Goal: Information Seeking & Learning: Find specific fact

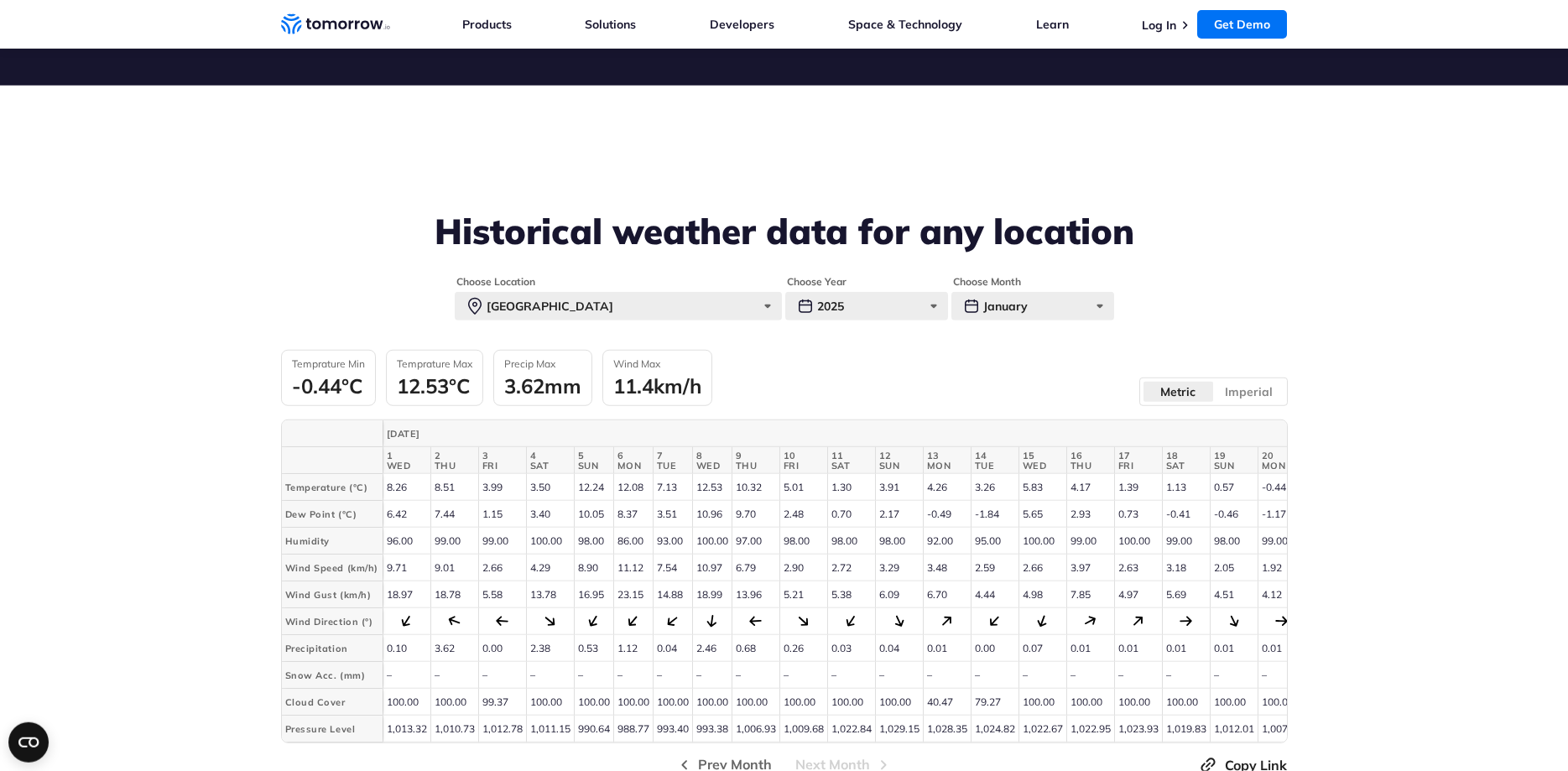
scroll to position [600, 0]
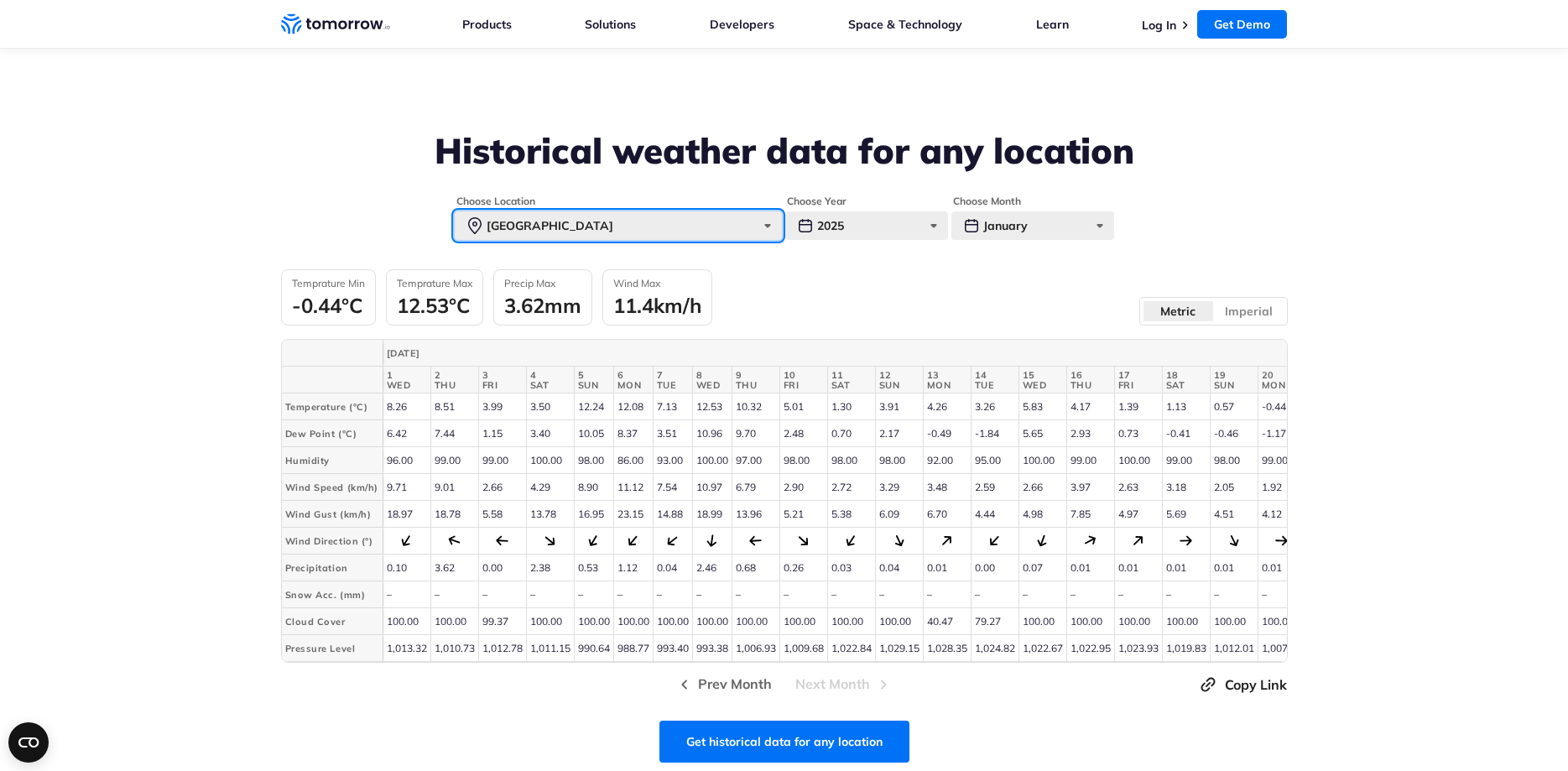
click at [761, 227] on div "[GEOGRAPHIC_DATA]" at bounding box center [618, 226] width 327 height 29
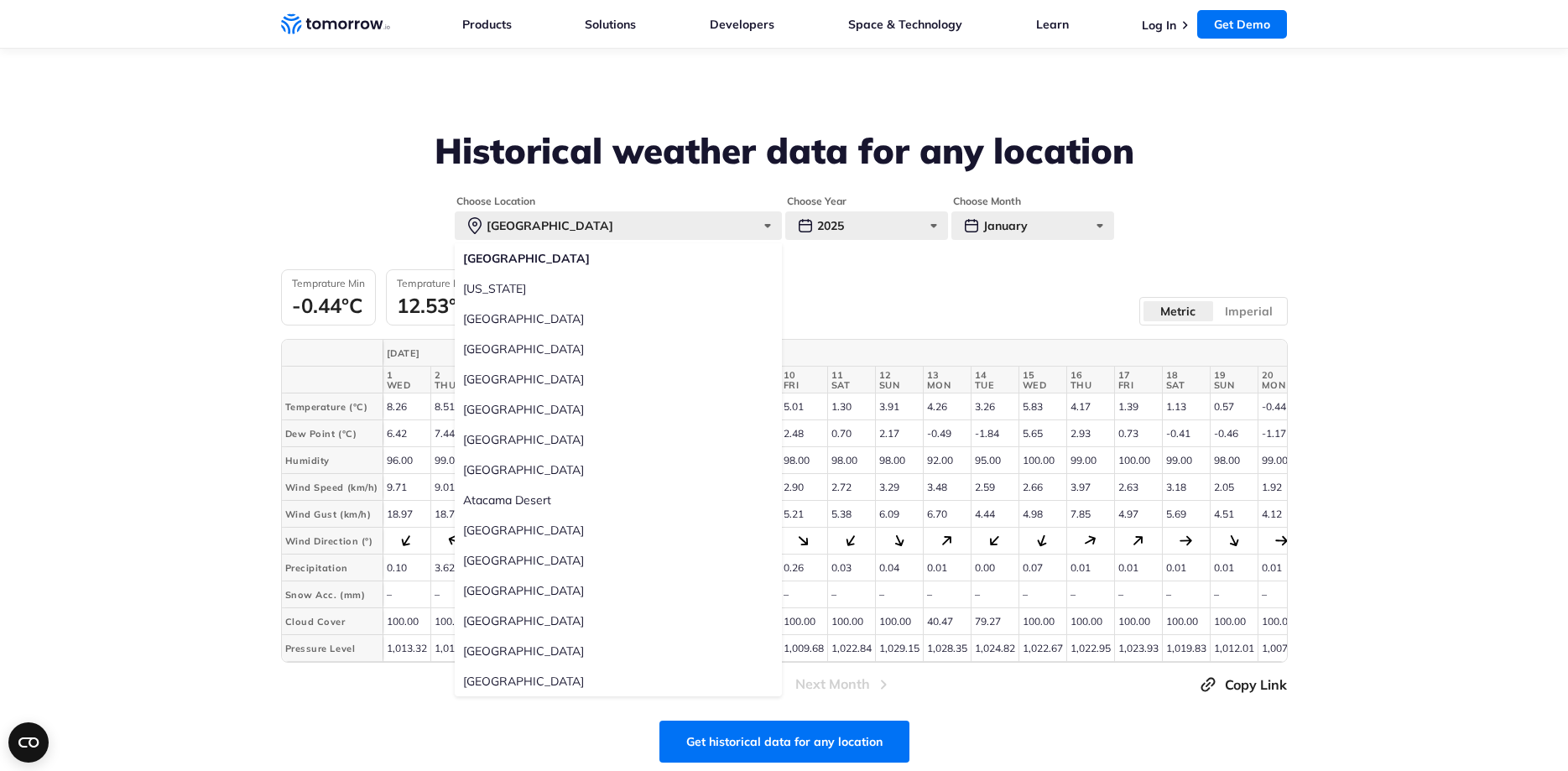
click at [850, 277] on div "Temprature Min -0.44°C Temprature Max 12.53°C Precip Max 3.62mm Wind Max 11.4km…" at bounding box center [784, 297] width 1006 height 56
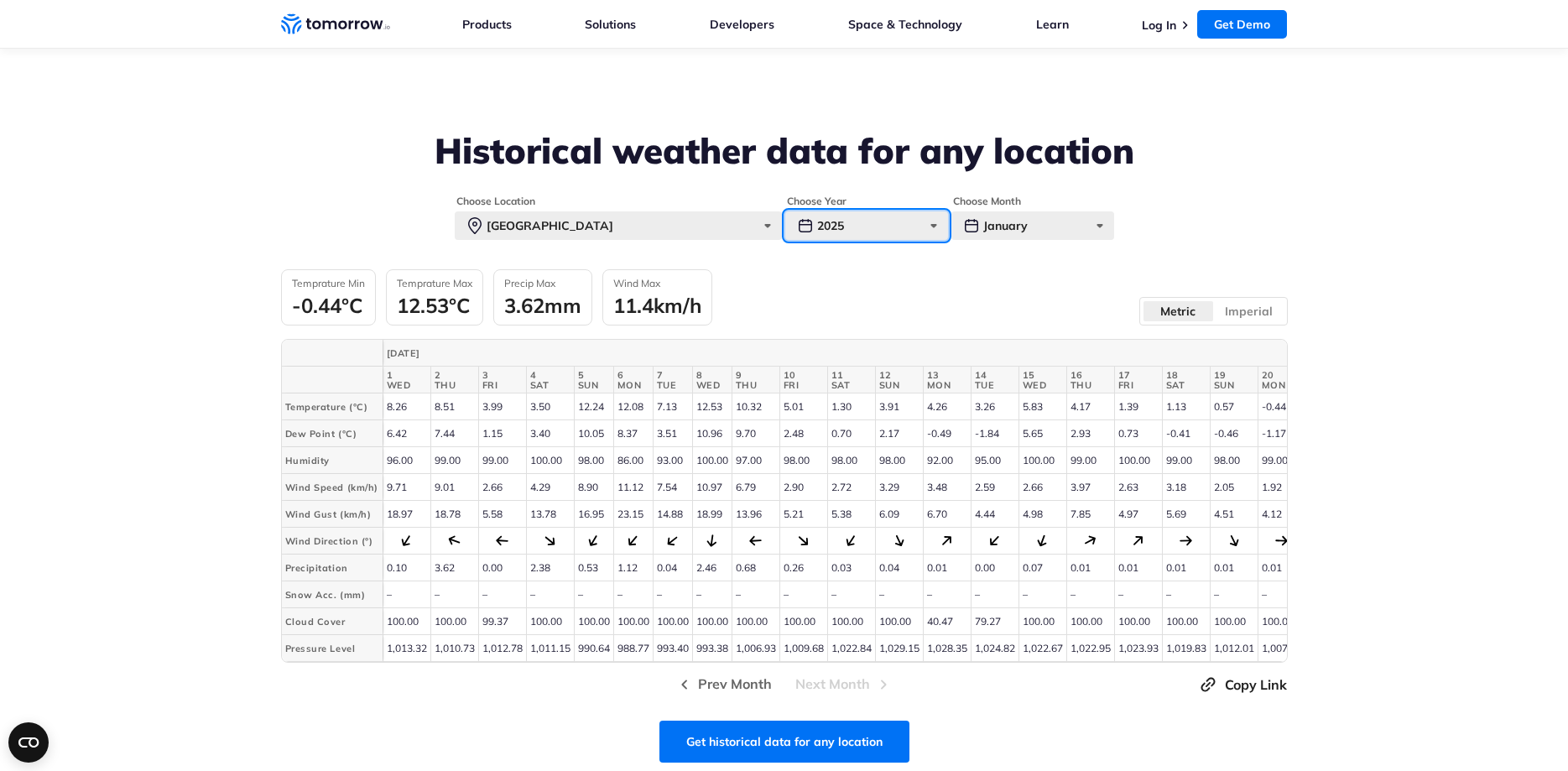
click at [896, 236] on div "2025" at bounding box center [866, 226] width 162 height 29
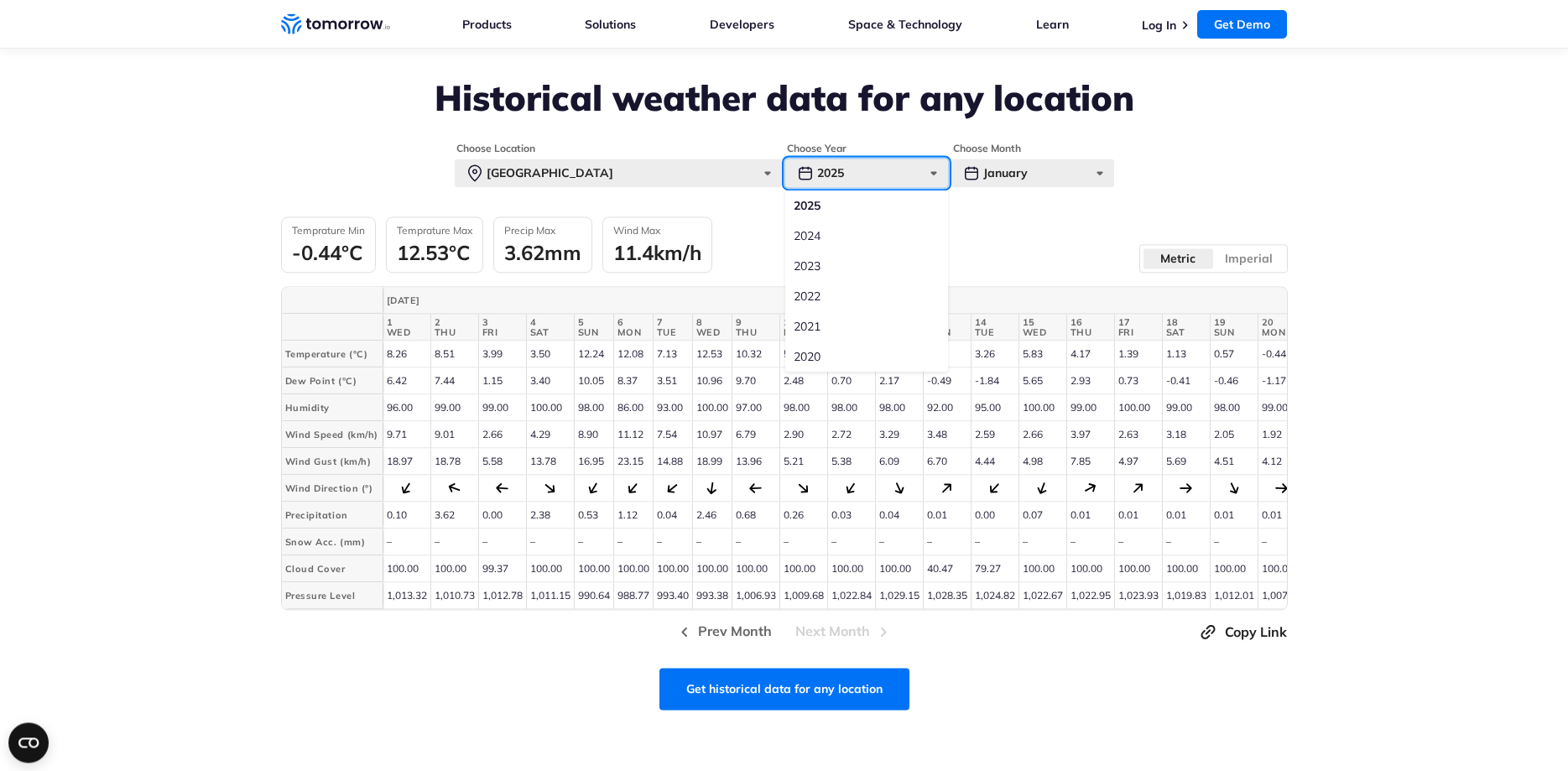
scroll to position [685, 0]
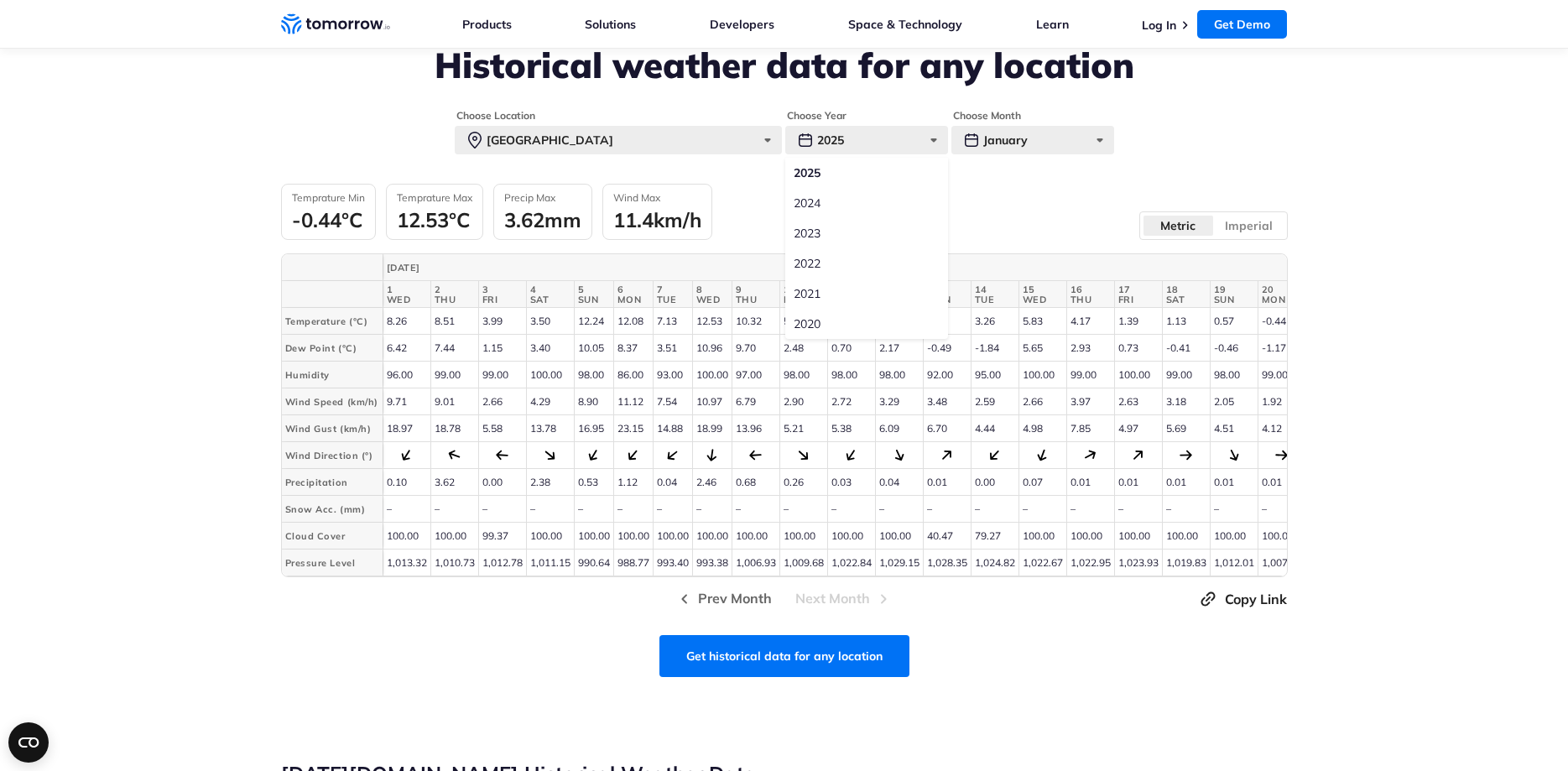
click at [819, 325] on label "2020" at bounding box center [866, 324] width 162 height 30
click at [0, 0] on input "2020" at bounding box center [0, 0] width 0 height 0
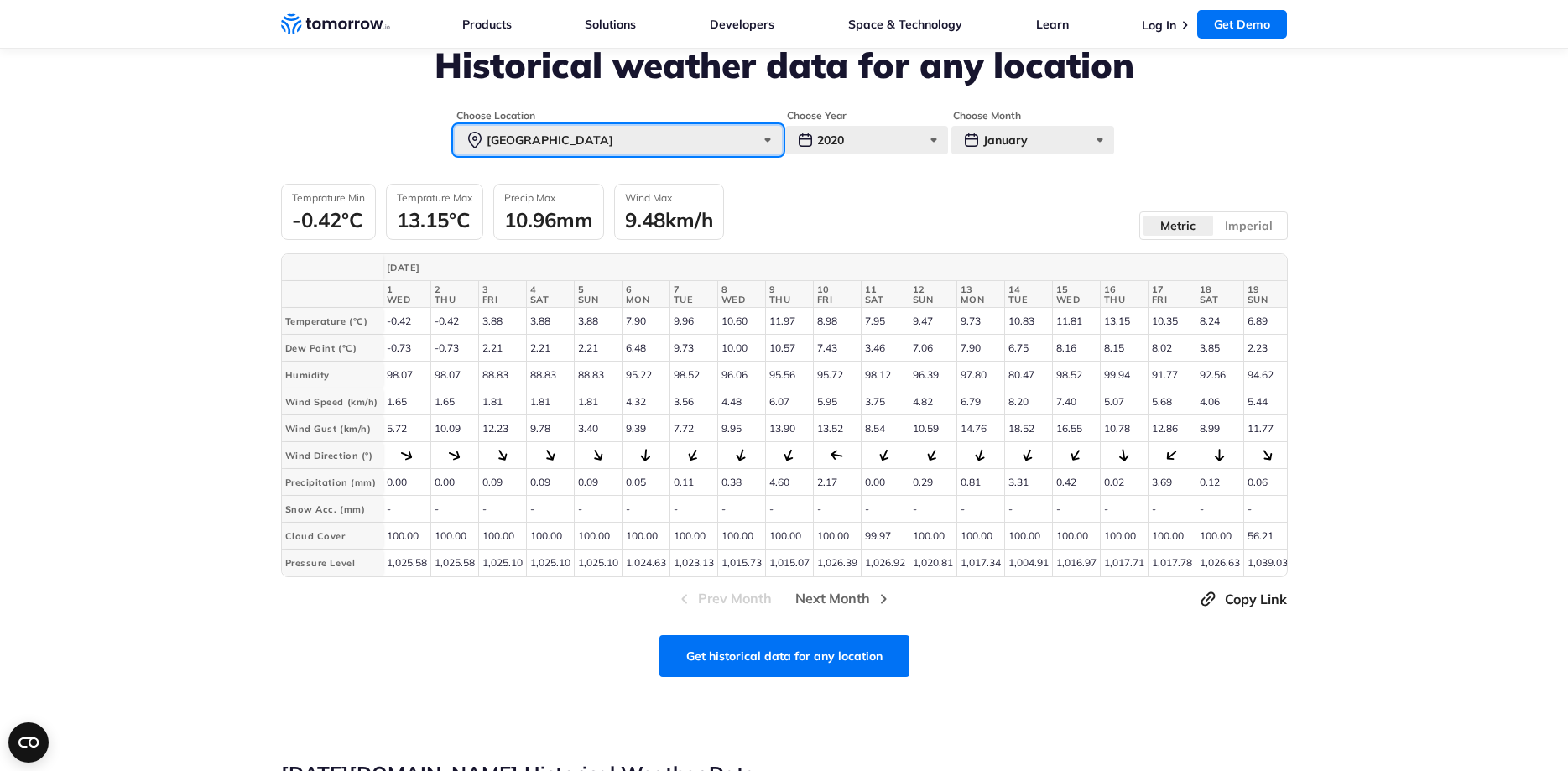
click at [632, 140] on div "[GEOGRAPHIC_DATA]" at bounding box center [618, 140] width 327 height 29
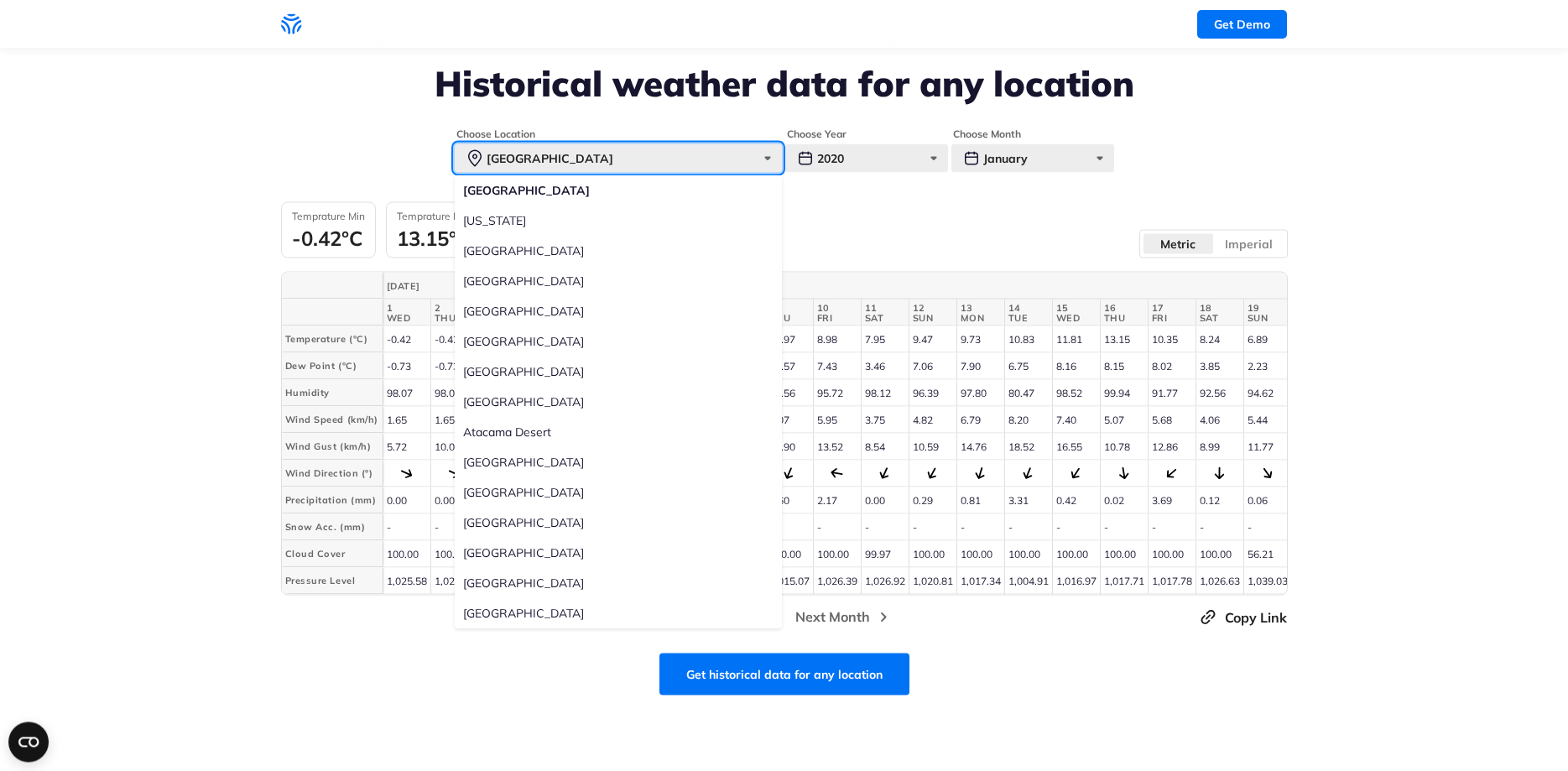
scroll to position [513, 0]
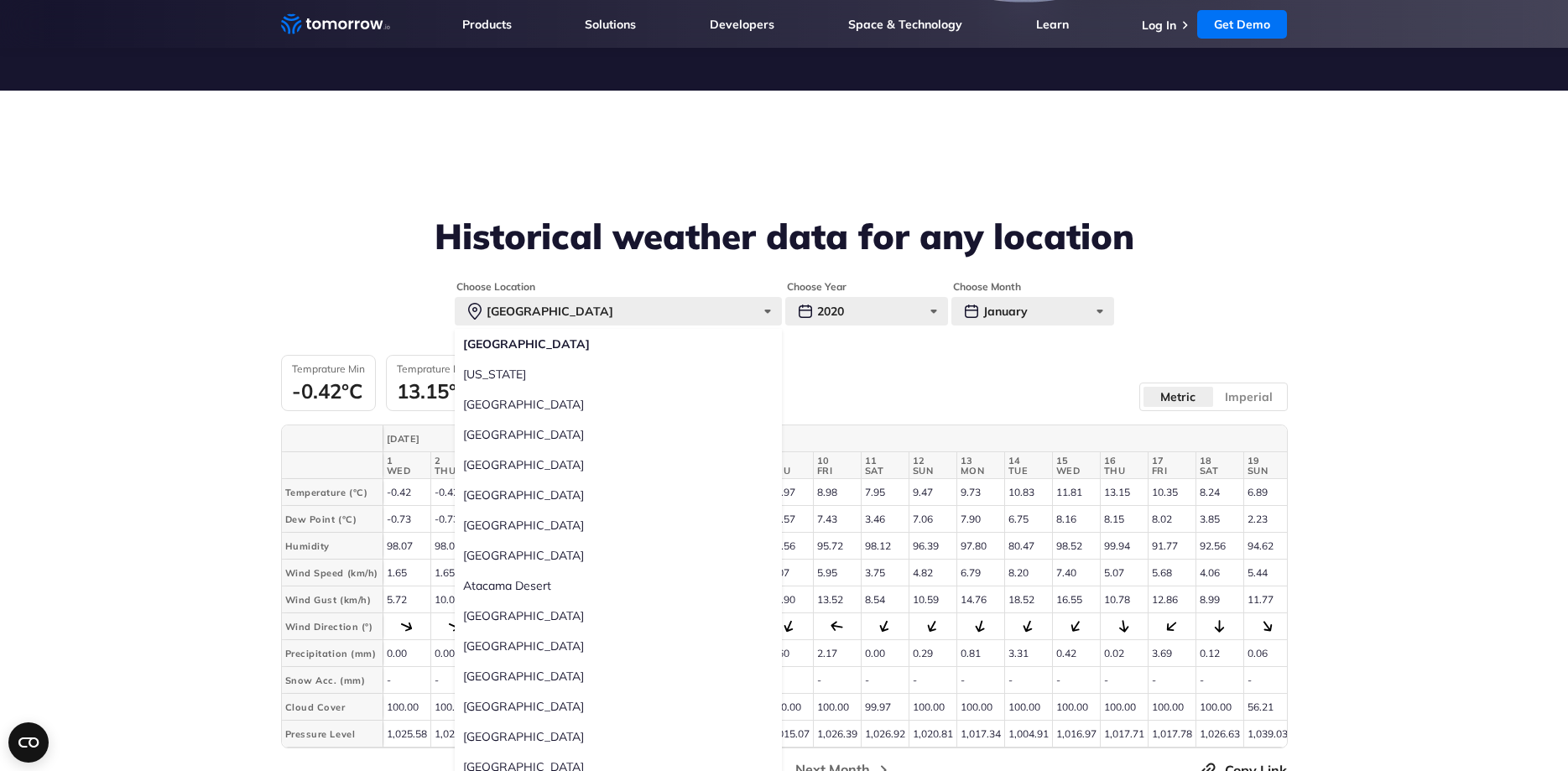
click at [858, 367] on div "Temprature Min -0.42°C Temprature Max 13.15°C Precip Max 10.96mm Wind Max 9.48k…" at bounding box center [784, 383] width 1006 height 56
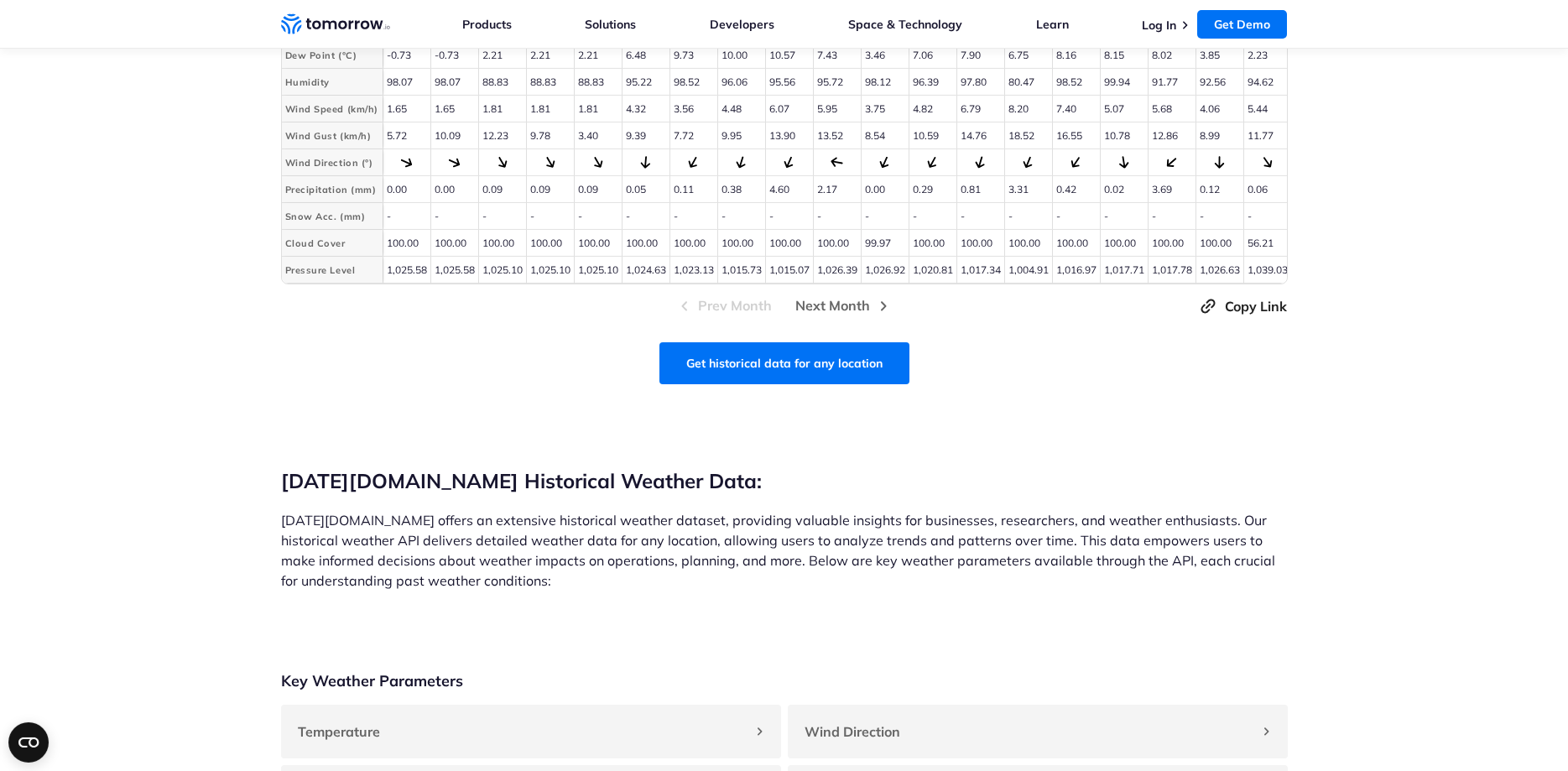
scroll to position [1027, 0]
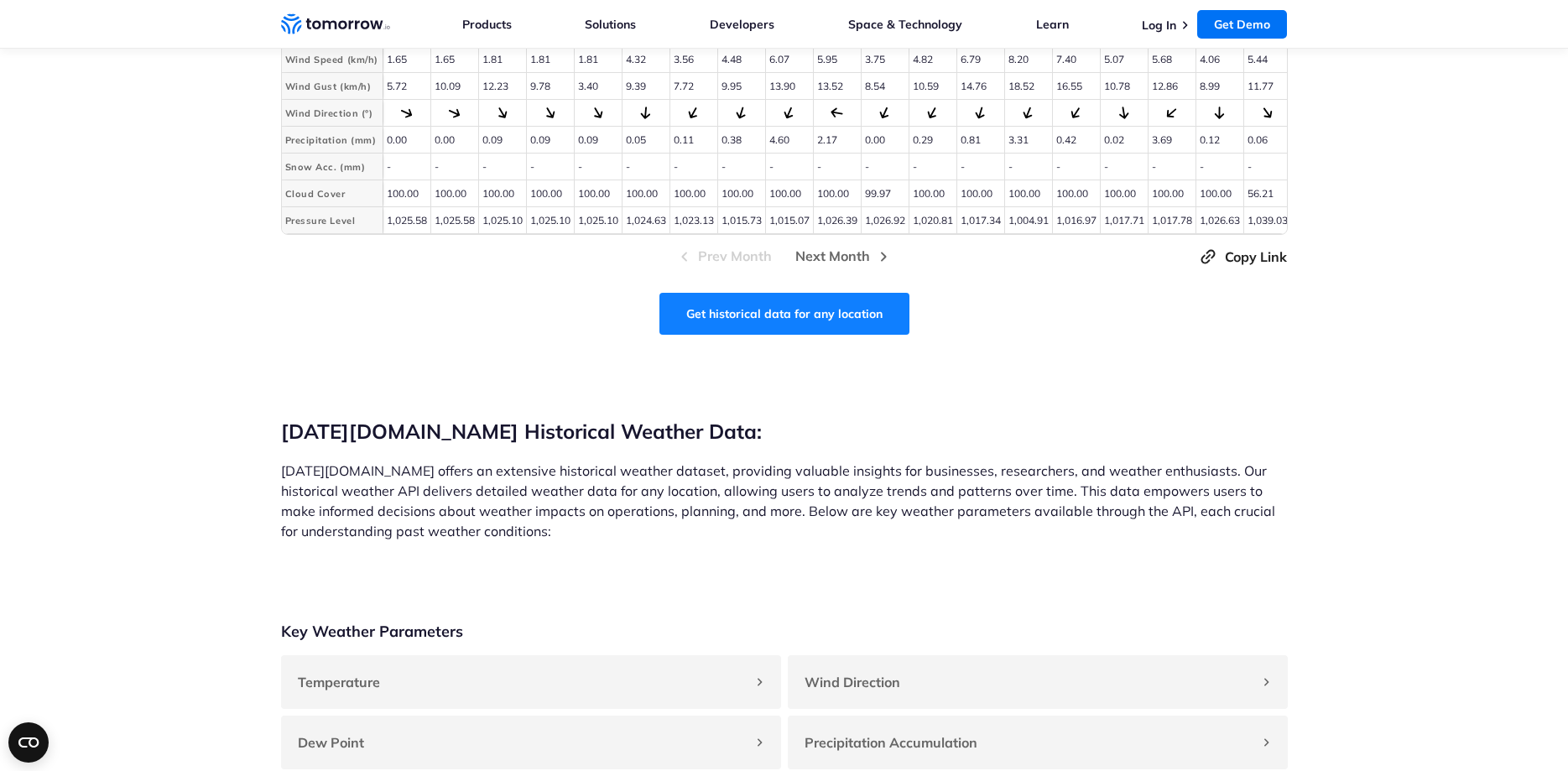
click at [806, 315] on link "Get historical data for any location" at bounding box center [784, 313] width 250 height 42
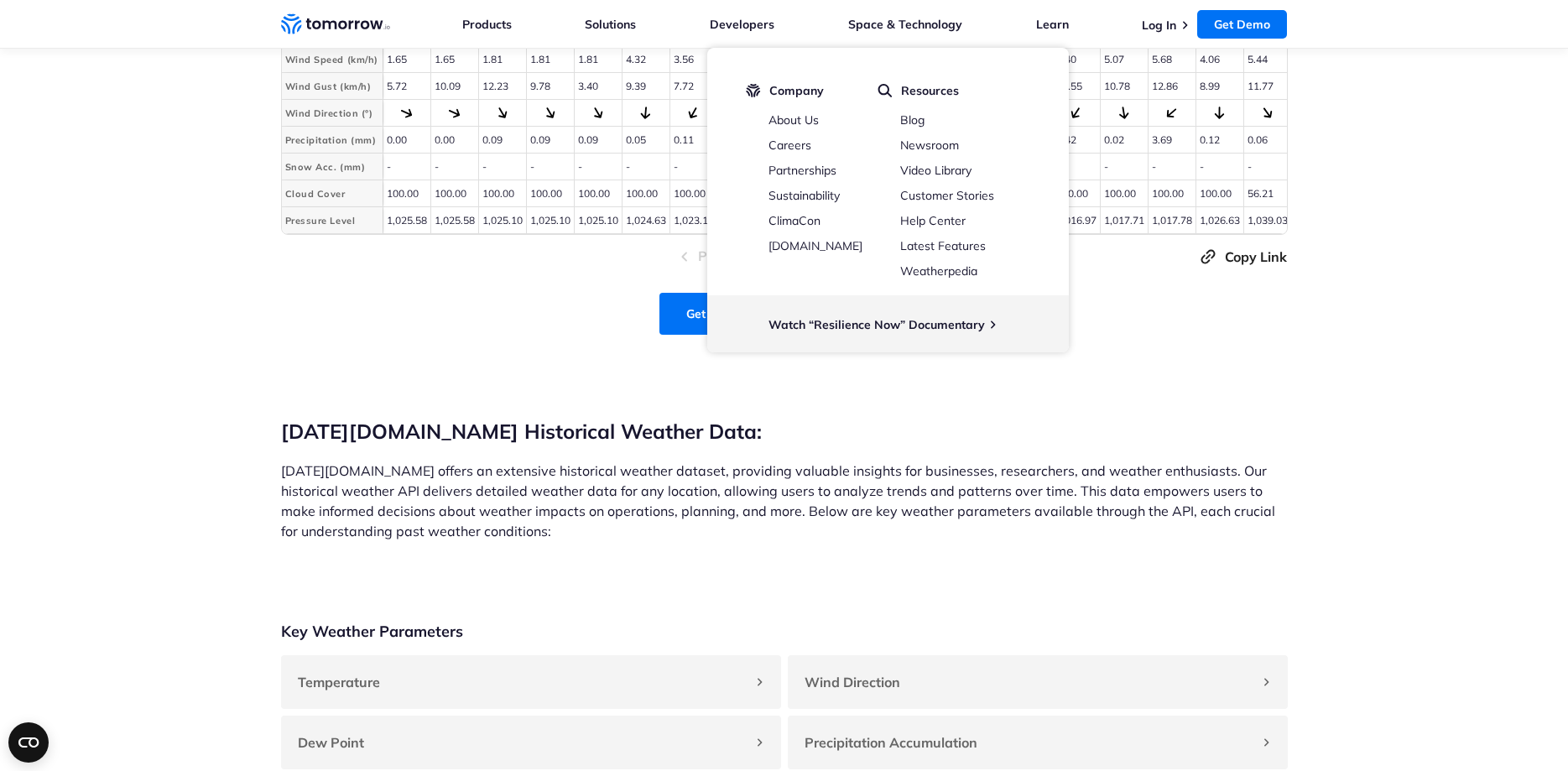
click at [1346, 317] on section "Get historical data for any location" at bounding box center [784, 308] width 1568 height 54
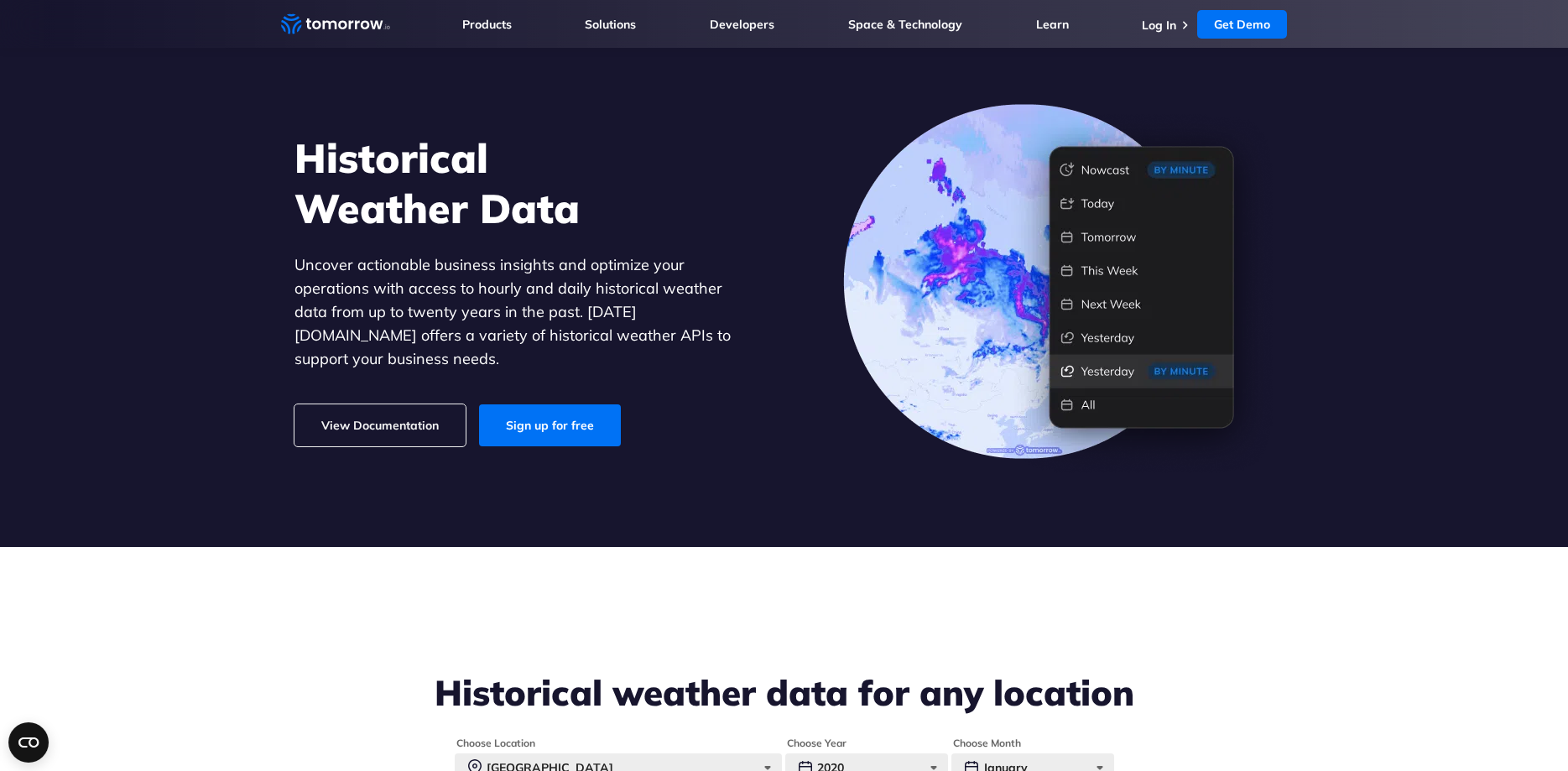
scroll to position [0, 0]
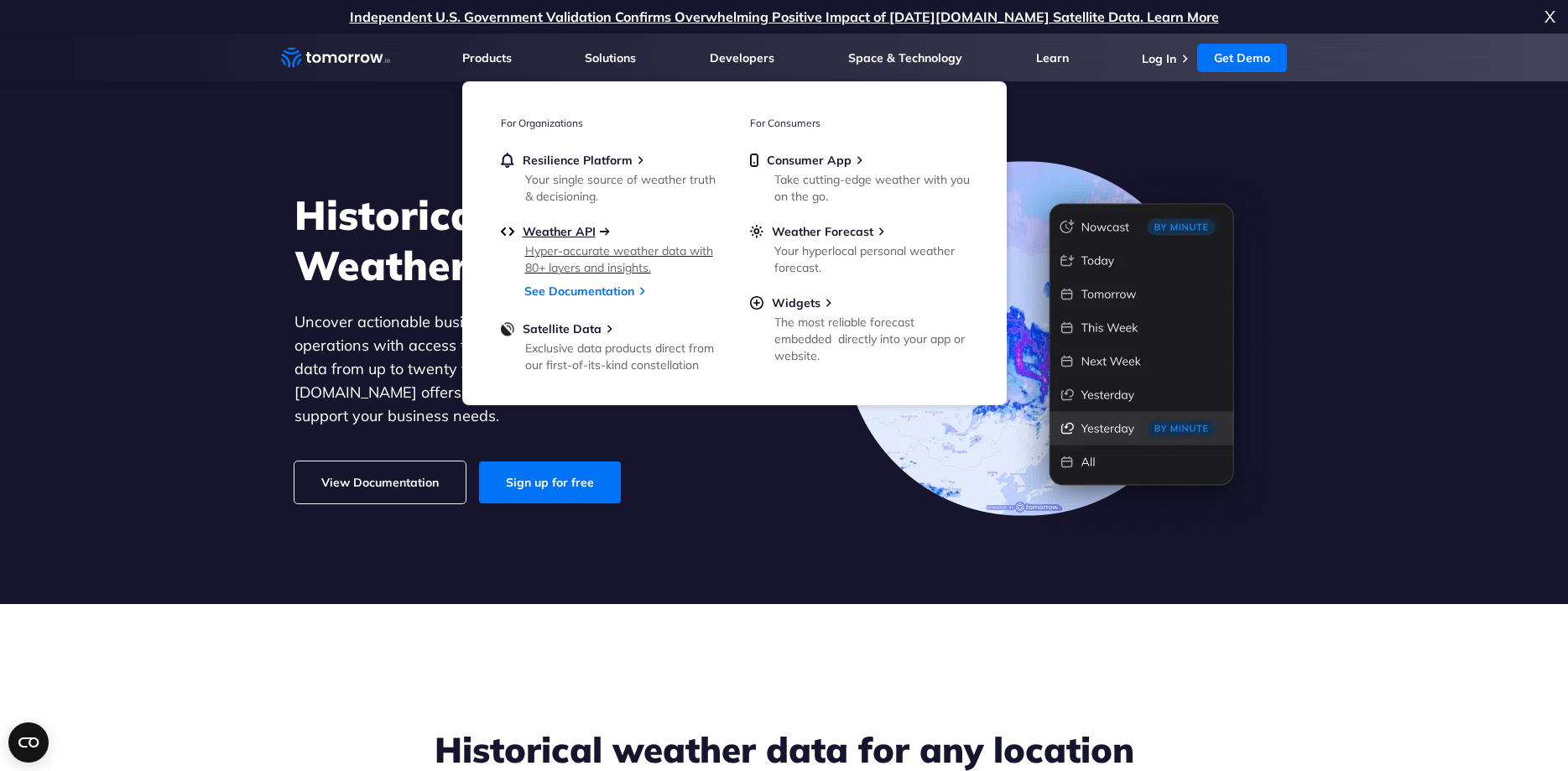
click at [581, 232] on span "Weather API" at bounding box center [559, 231] width 73 height 15
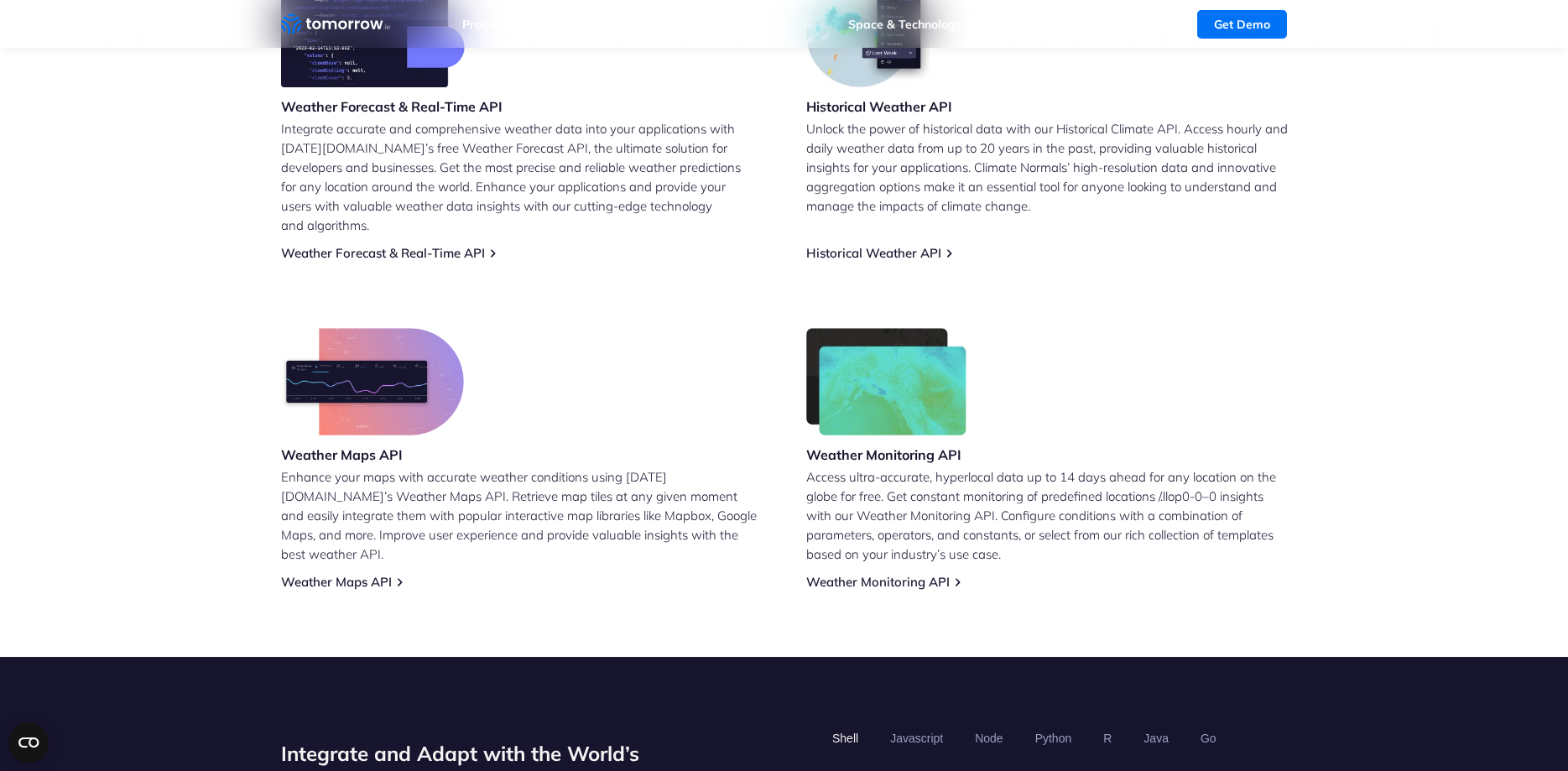
scroll to position [1027, 0]
